Goal: Task Accomplishment & Management: Complete application form

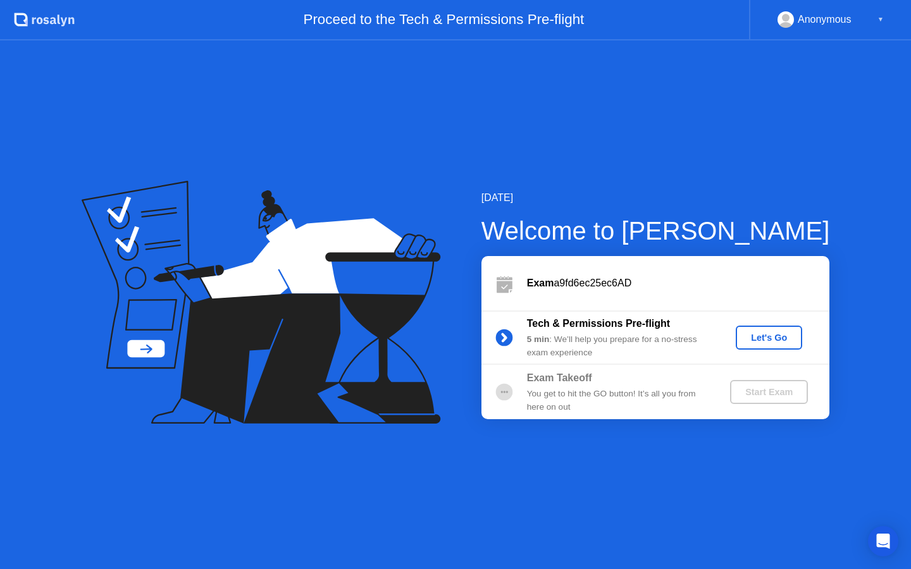
click at [772, 330] on button "Let's Go" at bounding box center [769, 338] width 66 height 24
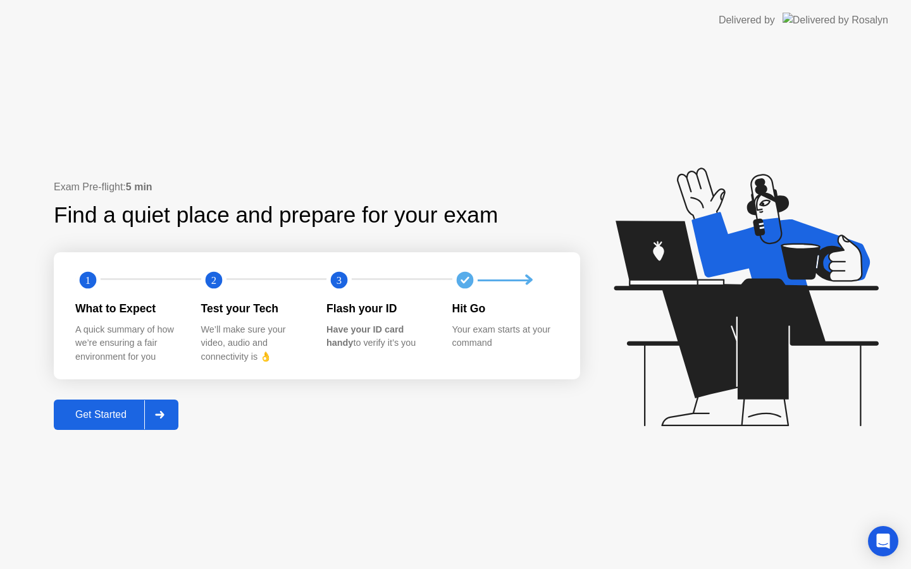
click at [123, 417] on div "Get Started" at bounding box center [101, 414] width 87 height 11
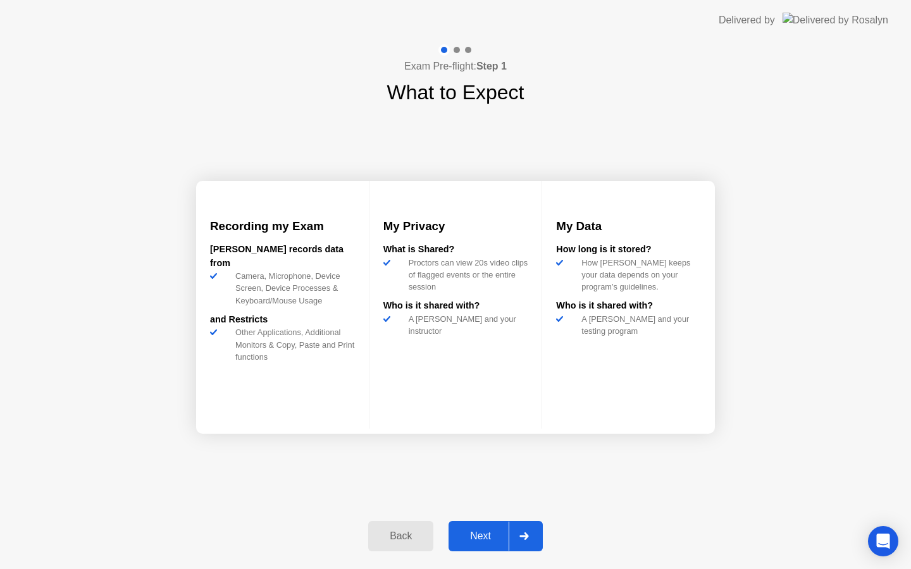
click at [464, 531] on div "Next" at bounding box center [480, 536] width 56 height 11
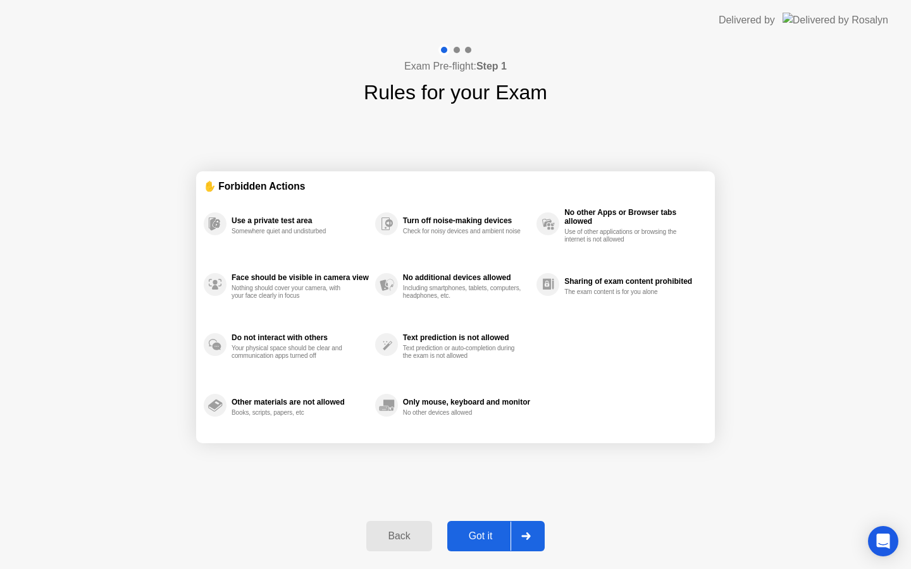
click at [478, 538] on div "Got it" at bounding box center [480, 536] width 59 height 11
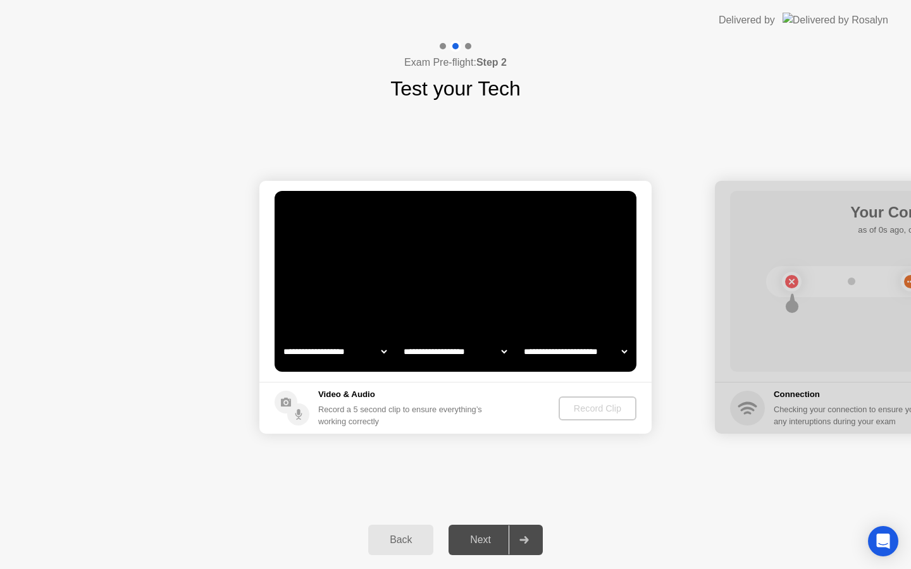
select select "**********"
select select "*******"
click at [593, 411] on div "Record Clip" at bounding box center [598, 409] width 68 height 10
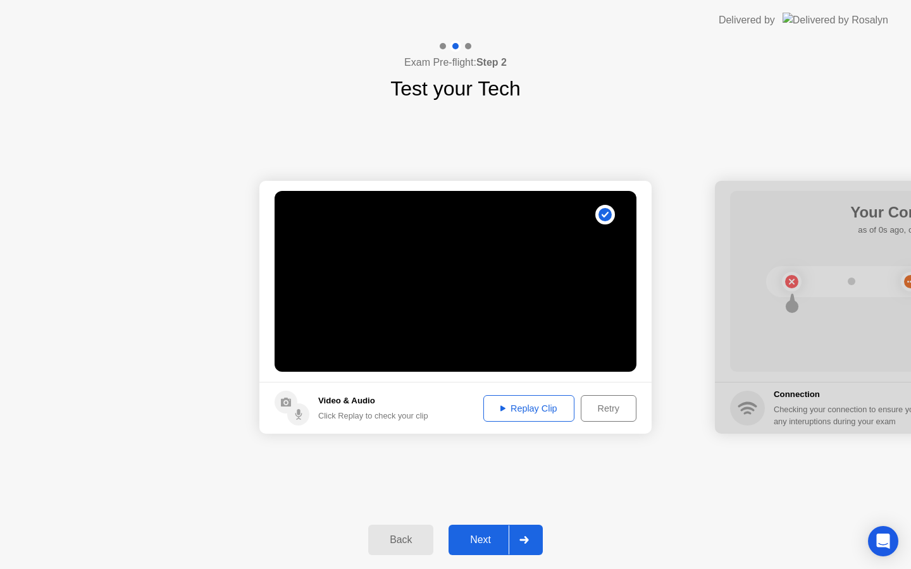
click at [484, 541] on div "Next" at bounding box center [480, 540] width 56 height 11
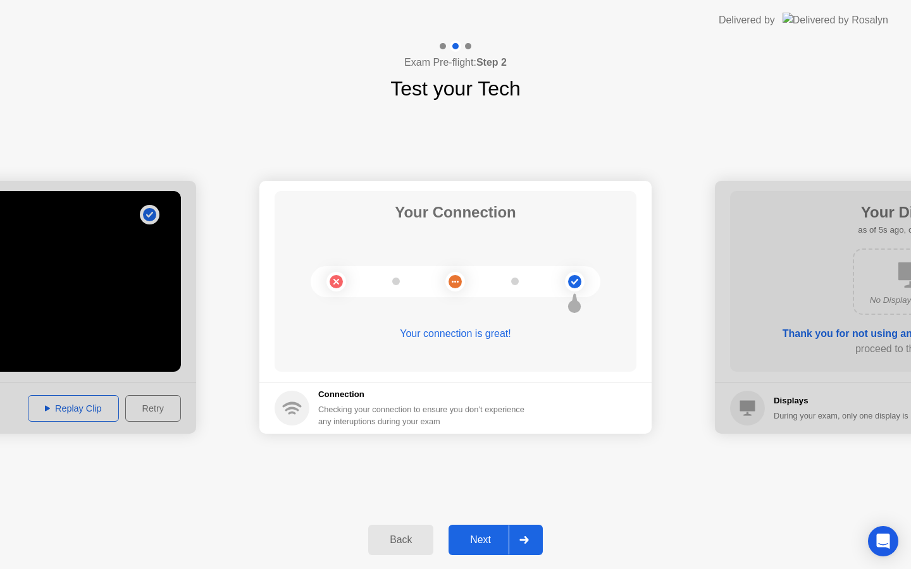
click at [480, 540] on div "Next" at bounding box center [480, 540] width 56 height 11
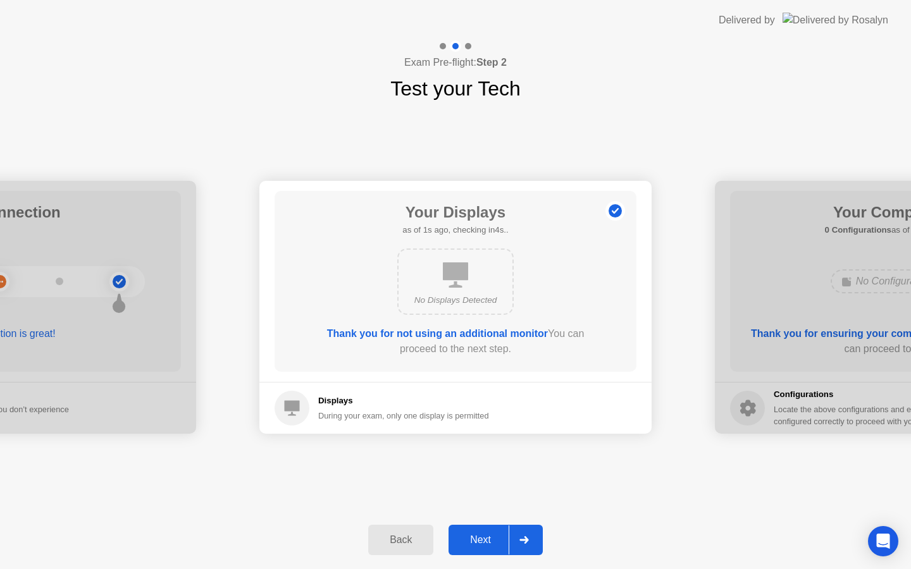
click at [480, 540] on div "Next" at bounding box center [480, 540] width 56 height 11
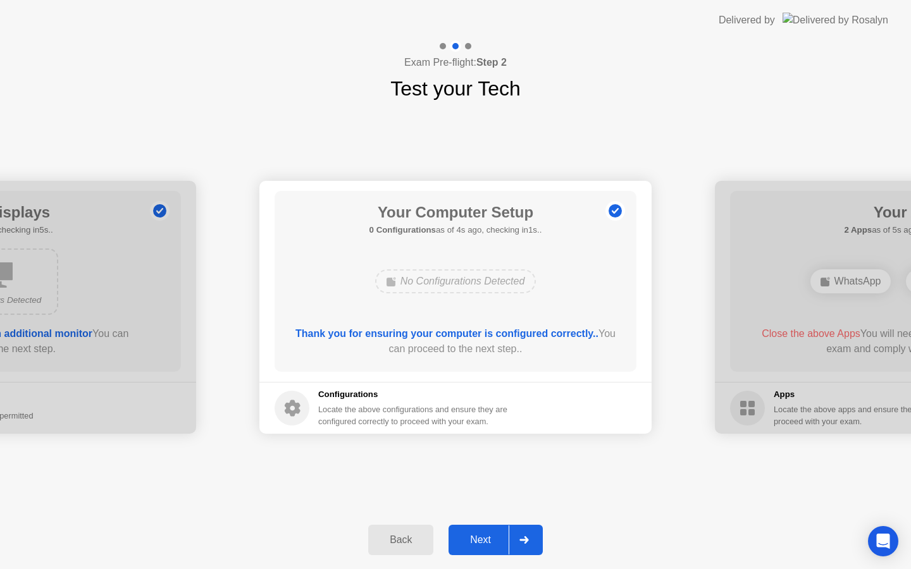
click at [411, 543] on div "Back" at bounding box center [401, 540] width 58 height 11
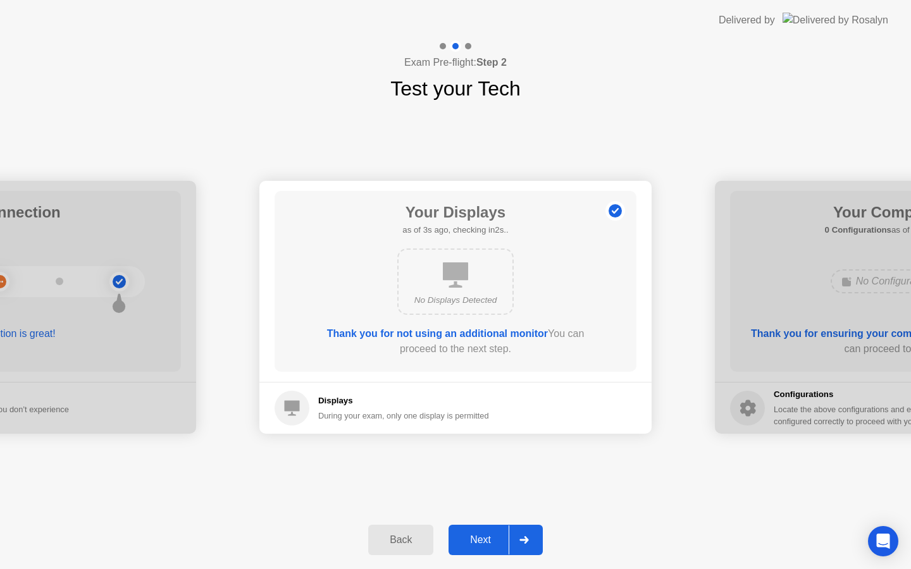
click at [488, 535] on div "Next" at bounding box center [480, 540] width 56 height 11
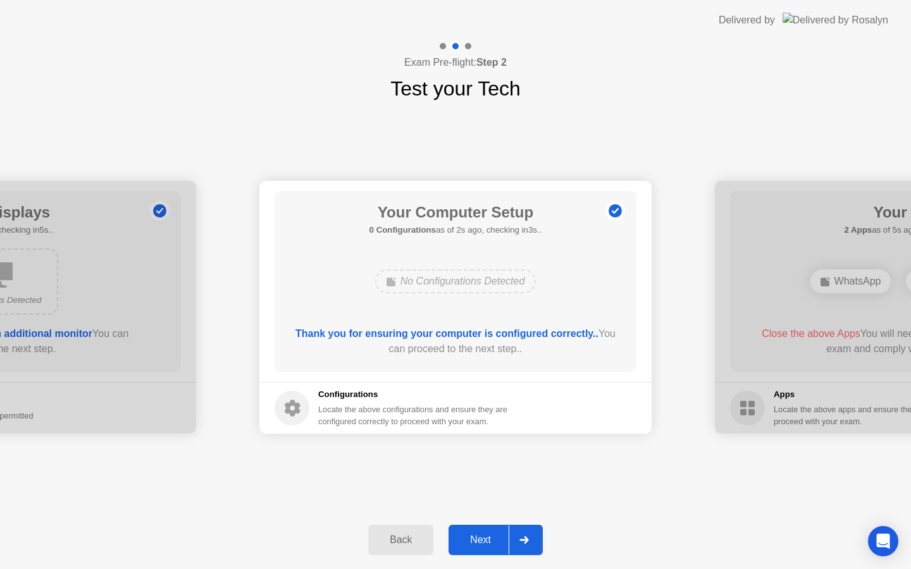
click at [488, 535] on div "Next" at bounding box center [480, 540] width 56 height 11
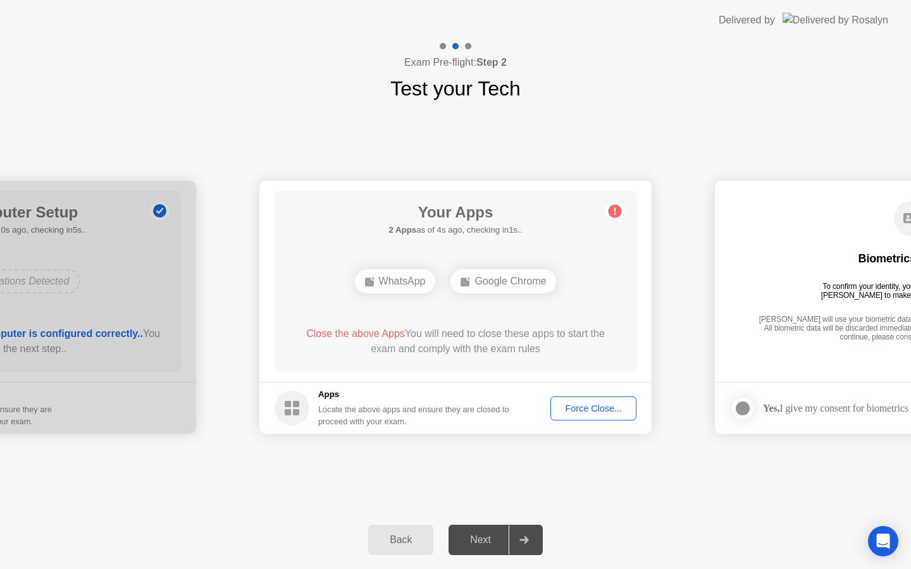
click at [578, 412] on div "Force Close..." at bounding box center [593, 409] width 77 height 10
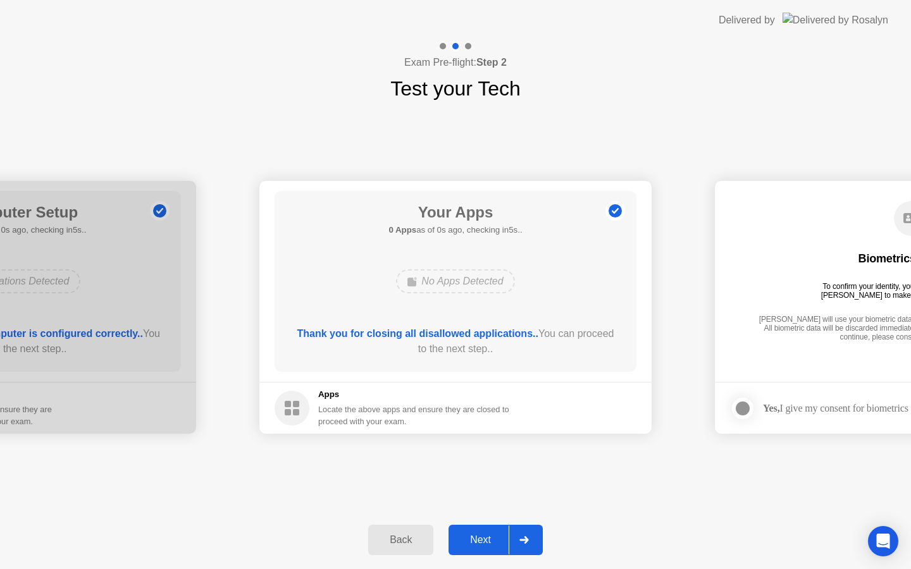
click at [587, 412] on footer "Apps Locate the above apps and ensure they are closed to proceed with your exam." at bounding box center [455, 408] width 392 height 52
click at [471, 539] on div "Next" at bounding box center [480, 540] width 56 height 11
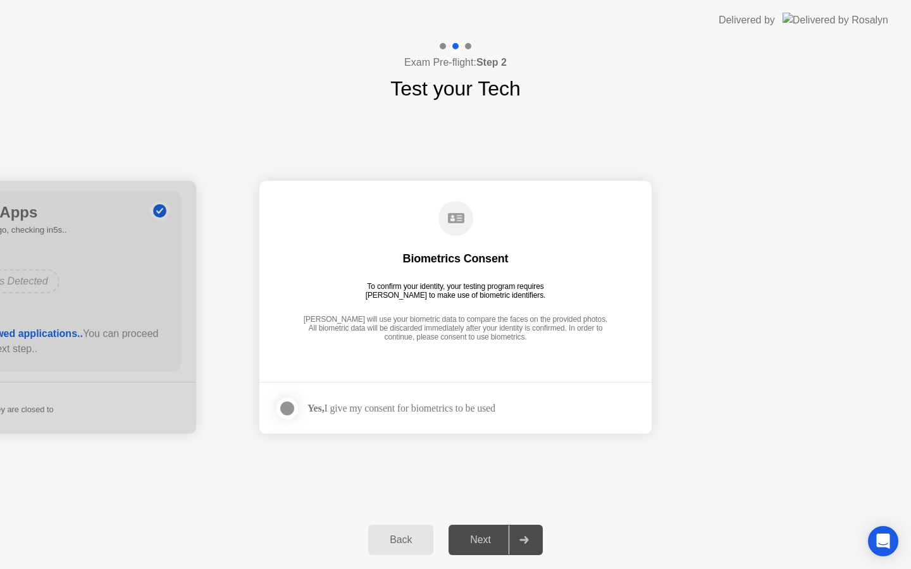
click at [287, 407] on div at bounding box center [287, 408] width 15 height 15
click at [469, 535] on div "Next" at bounding box center [480, 540] width 56 height 11
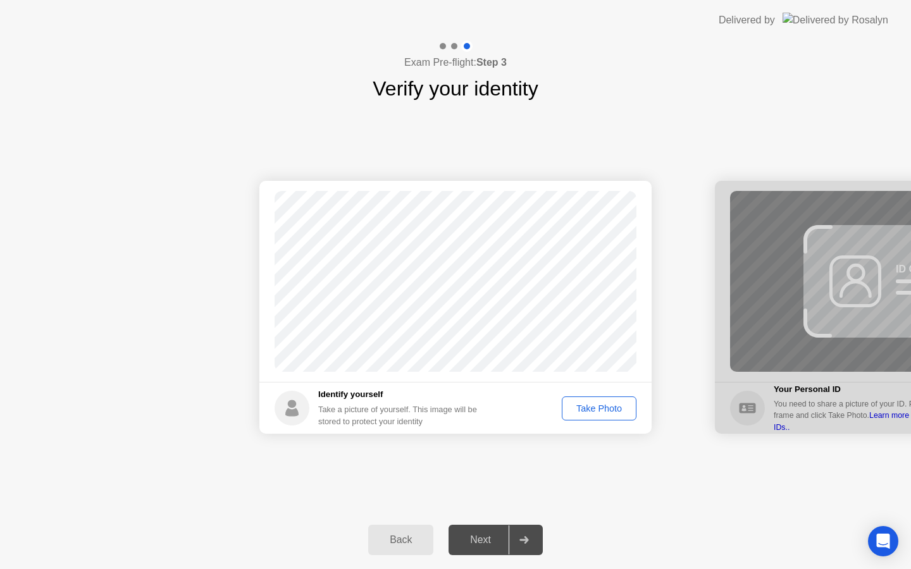
click at [581, 406] on div "Take Photo" at bounding box center [599, 409] width 66 height 10
click at [494, 537] on div "Next" at bounding box center [480, 540] width 56 height 11
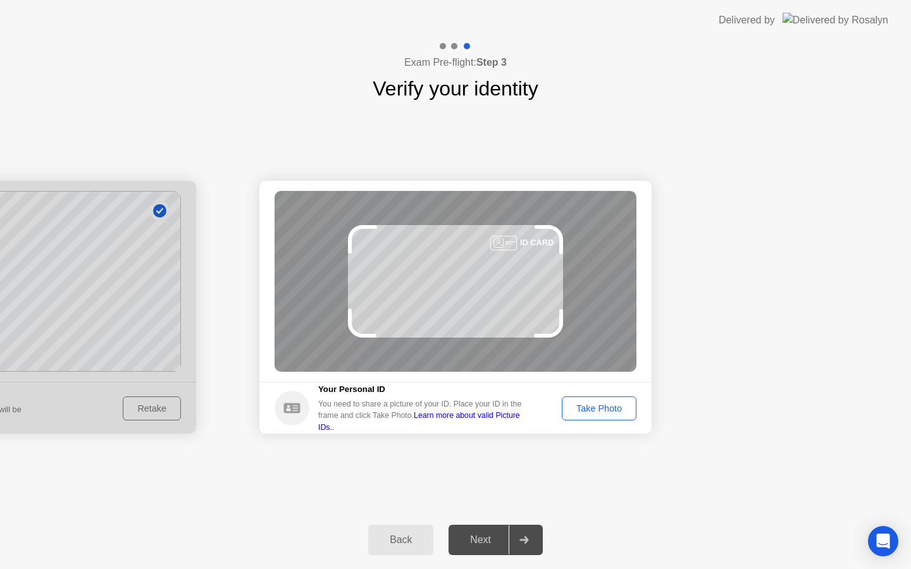
click at [579, 404] on div "Take Photo" at bounding box center [599, 409] width 66 height 10
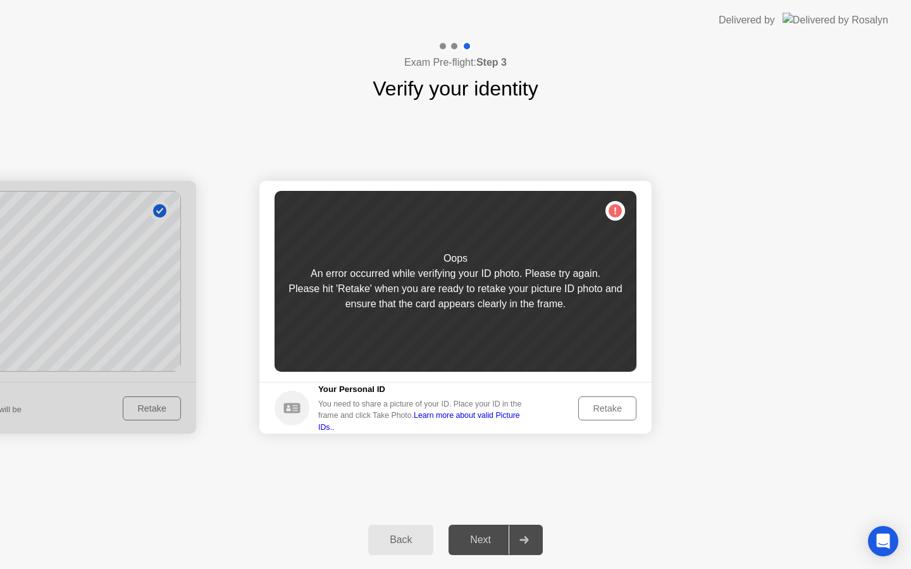
click at [600, 414] on div "Retake" at bounding box center [607, 409] width 49 height 10
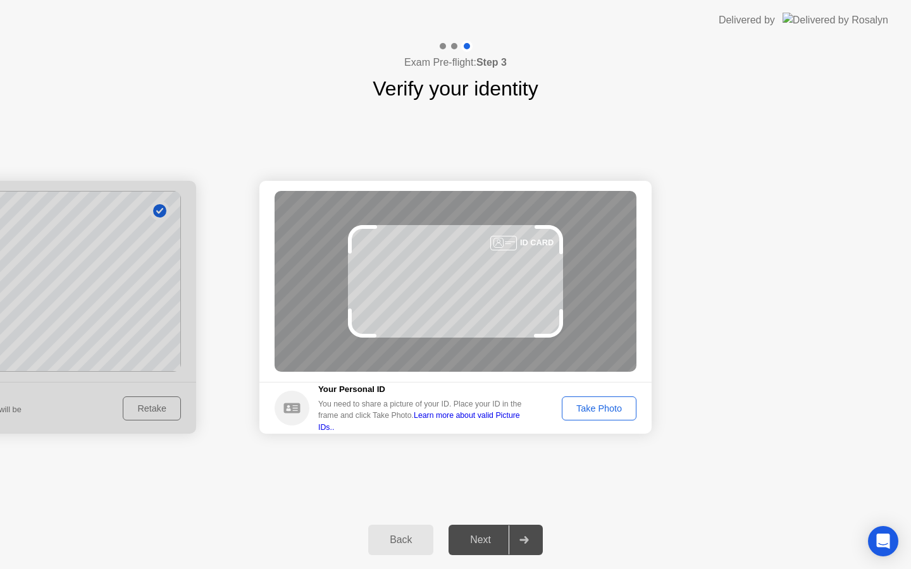
click at [607, 413] on div "Take Photo" at bounding box center [599, 409] width 66 height 10
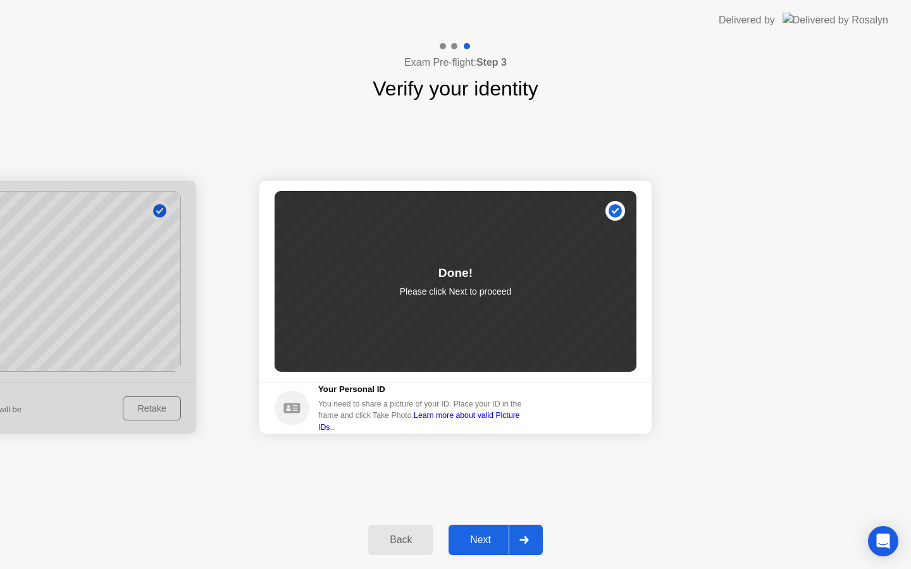
click at [488, 545] on div "Next" at bounding box center [480, 540] width 56 height 11
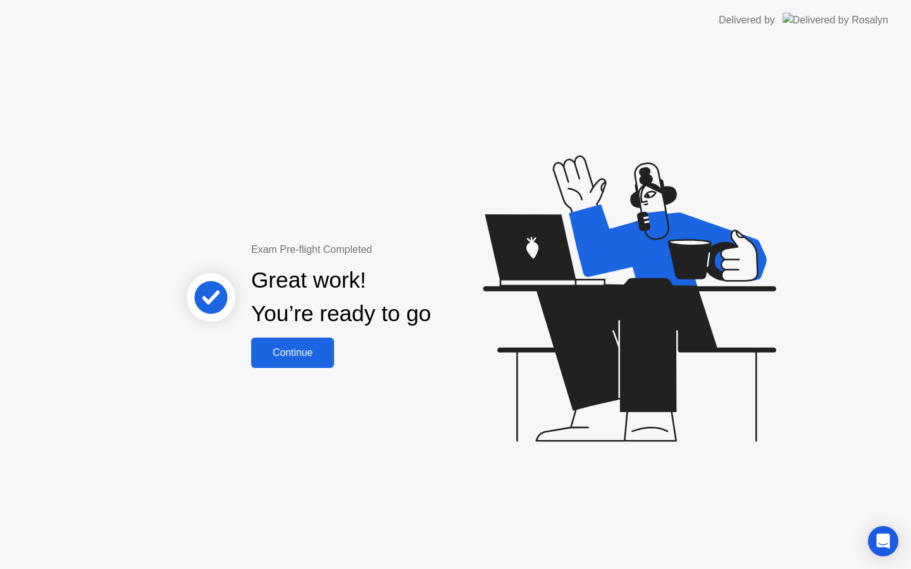
click at [301, 348] on div "Continue" at bounding box center [292, 352] width 75 height 11
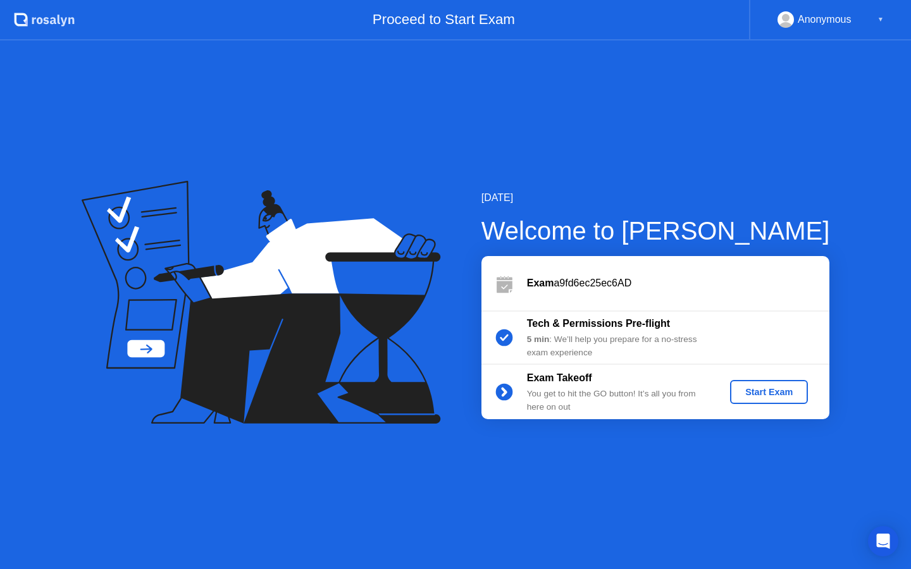
click at [794, 400] on button "Start Exam" at bounding box center [769, 392] width 78 height 24
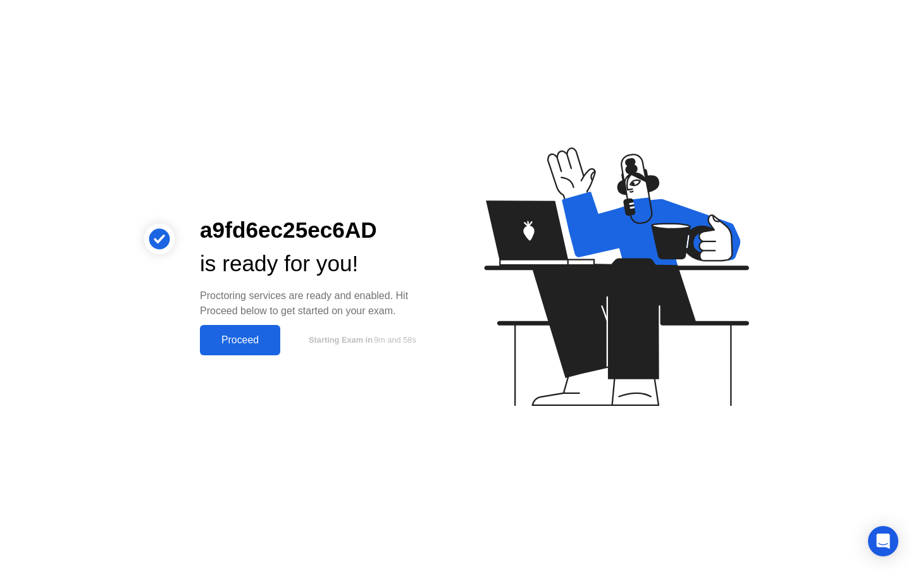
click at [259, 339] on div "Proceed" at bounding box center [240, 340] width 73 height 11
